Goal: Information Seeking & Learning: Learn about a topic

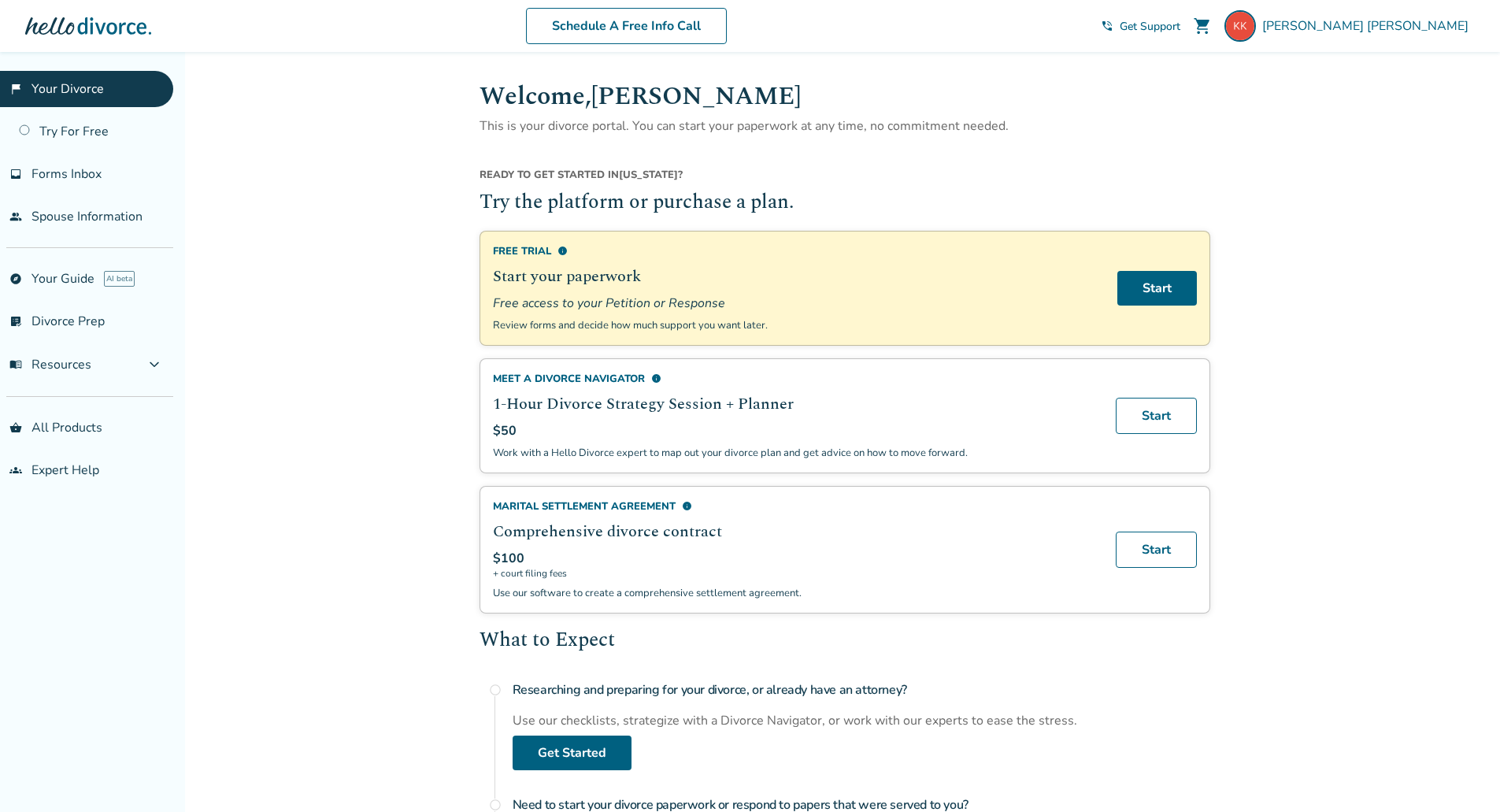
click at [656, 376] on span "info" at bounding box center [656, 378] width 10 height 10
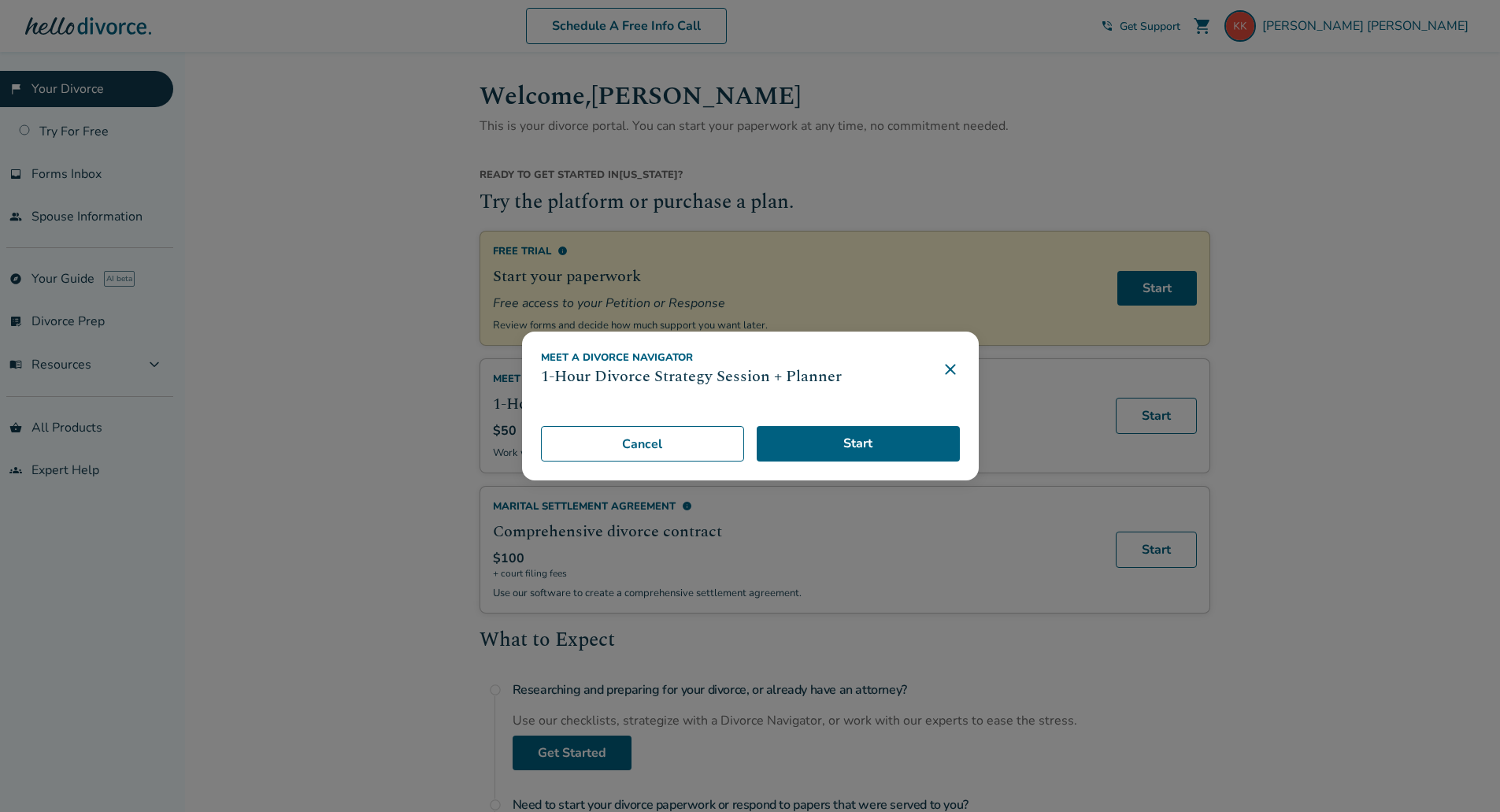
click at [952, 370] on icon at bounding box center [951, 369] width 18 height 18
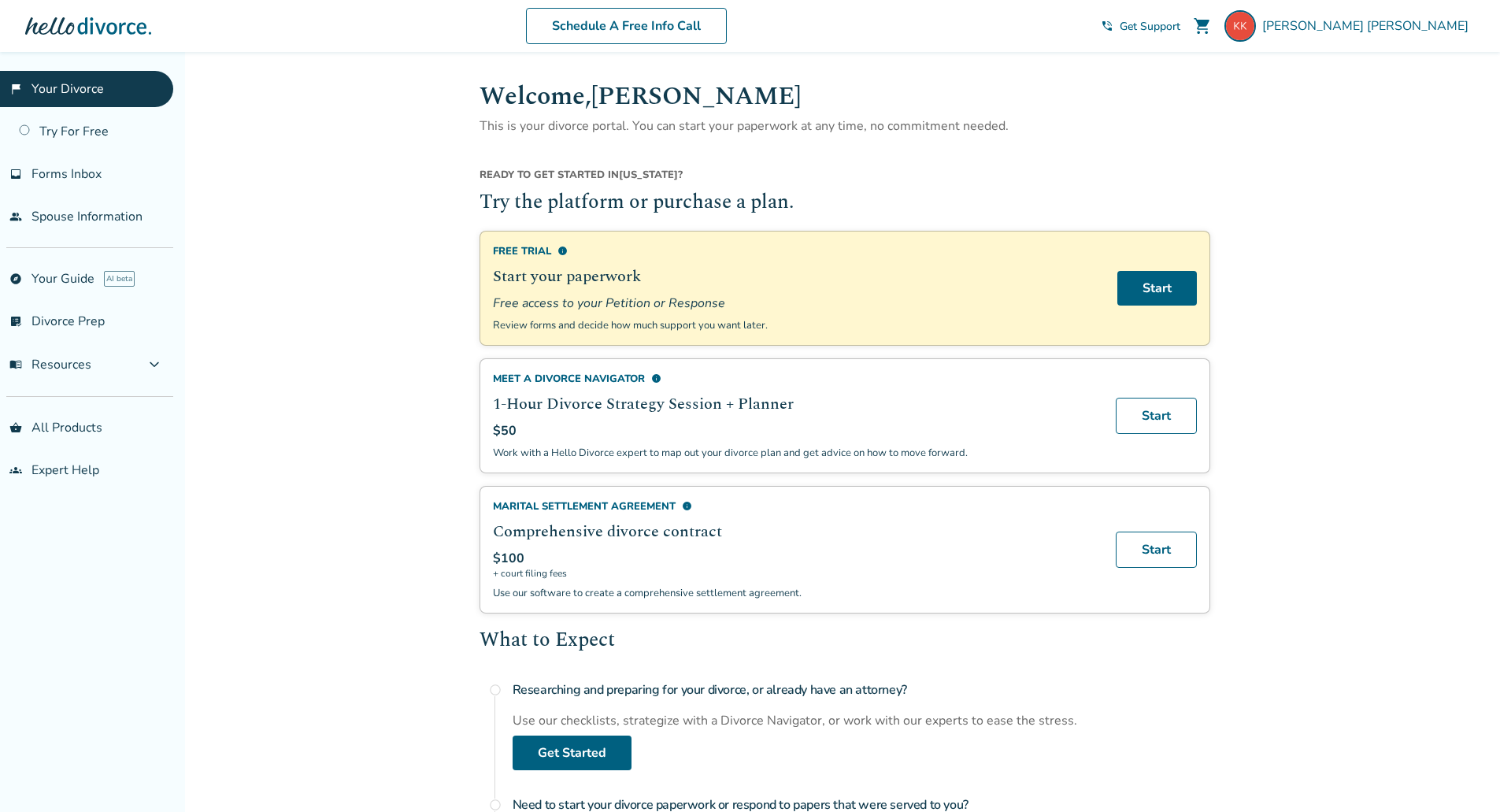
click at [684, 502] on span "info" at bounding box center [687, 505] width 10 height 10
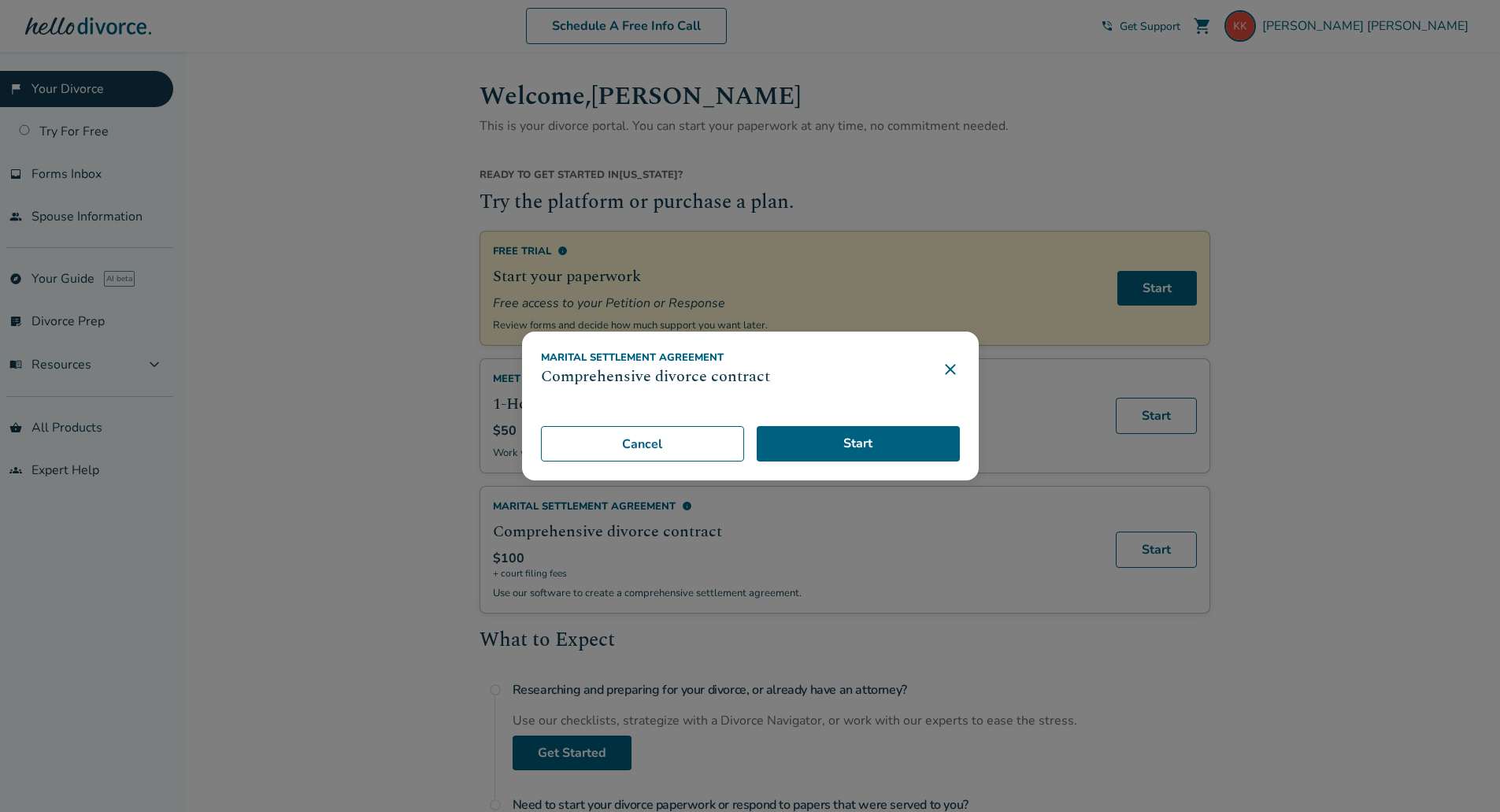
click at [955, 369] on icon at bounding box center [950, 369] width 10 height 10
